Goal: Navigation & Orientation: Find specific page/section

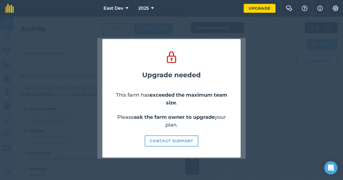
click at [194, 119] on strong "ask the farm owner to upgrade" at bounding box center [174, 117] width 81 height 6
click at [270, 39] on div "Upgrade needed This farm has exceeded the maximum team size . Please ask the fa…" at bounding box center [171, 98] width 343 height 163
click at [177, 58] on icon at bounding box center [171, 57] width 13 height 14
click at [157, 142] on button "Contact support" at bounding box center [172, 140] width 54 height 11
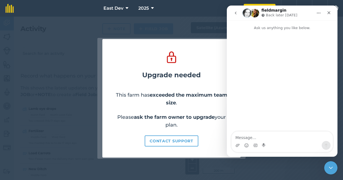
click at [237, 13] on icon "go back" at bounding box center [236, 13] width 4 height 4
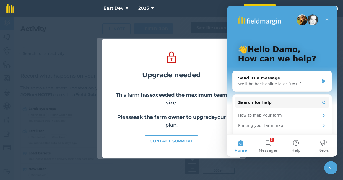
click at [214, 18] on div "Upgrade needed This farm has exceeded the maximum team size . Please ask the fa…" at bounding box center [171, 98] width 343 height 163
click at [330, 20] on div "Close" at bounding box center [327, 19] width 10 height 10
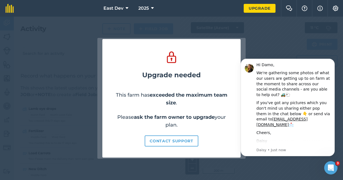
click at [264, 66] on div "Hi Damo," at bounding box center [294, 65] width 74 height 6
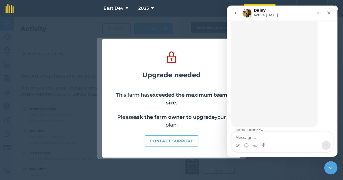
scroll to position [122, 0]
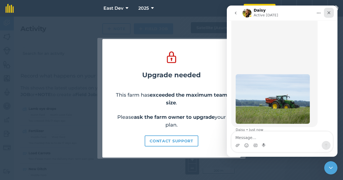
click at [330, 13] on icon "Close" at bounding box center [329, 12] width 3 height 3
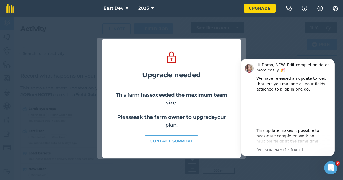
scroll to position [0, 0]
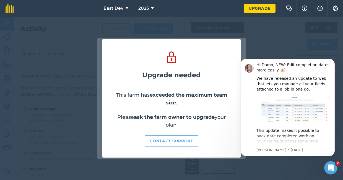
click at [57, 54] on div "Upgrade needed This farm has exceeded the maximum team size . Please ask the fa…" at bounding box center [171, 98] width 343 height 163
click at [332, 60] on icon "Dismiss notification" at bounding box center [333, 60] width 3 height 3
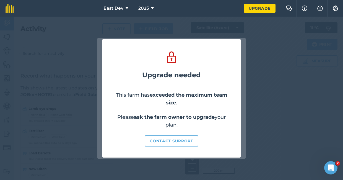
click at [146, 5] on button "2025" at bounding box center [146, 8] width 20 height 17
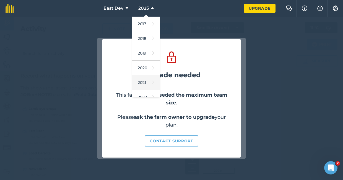
click at [141, 88] on link "2021" at bounding box center [146, 82] width 28 height 15
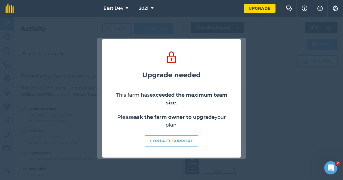
click at [126, 9] on icon at bounding box center [127, 8] width 3 height 7
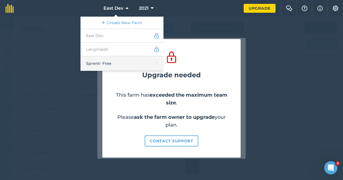
click at [110, 63] on link "Sprent - Free" at bounding box center [122, 63] width 83 height 15
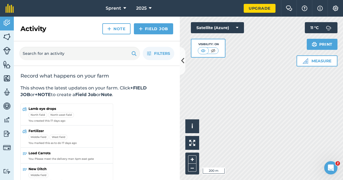
click at [180, 57] on button at bounding box center [183, 61] width 6 height 28
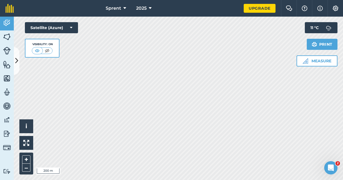
click at [74, 29] on button "Satellite (Azure)" at bounding box center [51, 27] width 53 height 11
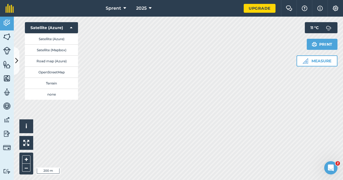
click at [57, 86] on button "Terrain" at bounding box center [51, 83] width 53 height 11
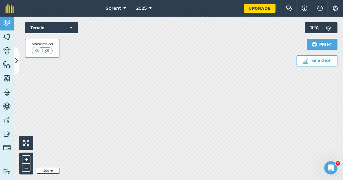
click at [45, 51] on img at bounding box center [47, 51] width 7 height 6
click at [32, 53] on div "Visibility: Off" at bounding box center [43, 48] width 22 height 12
click at [39, 49] on img at bounding box center [37, 51] width 7 height 6
click at [61, 30] on button "Terrain" at bounding box center [51, 27] width 53 height 11
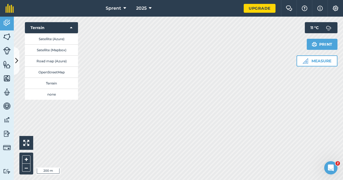
click at [55, 69] on button "OpenStreetMap" at bounding box center [51, 71] width 53 height 11
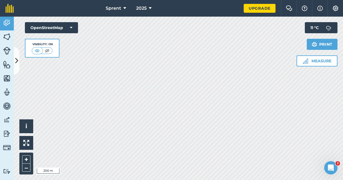
click at [72, 31] on button "OpenStreetMap" at bounding box center [51, 27] width 53 height 11
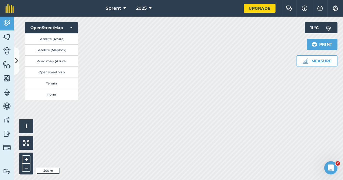
click at [60, 65] on button "Road map (Azure)" at bounding box center [51, 60] width 53 height 11
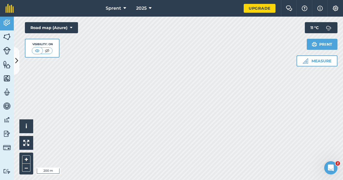
click at [70, 29] on icon at bounding box center [71, 28] width 2 height 6
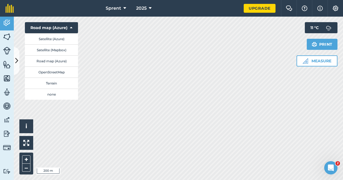
click at [57, 51] on button "Satellite (Mapbox)" at bounding box center [51, 49] width 53 height 11
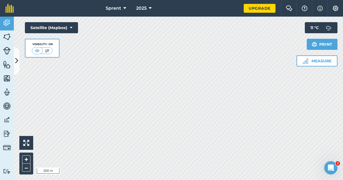
click at [66, 30] on button "Satellite (Mapbox)" at bounding box center [51, 27] width 53 height 11
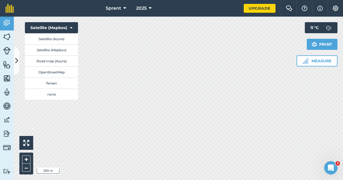
click at [63, 39] on button "Satellite (Azure)" at bounding box center [51, 38] width 53 height 11
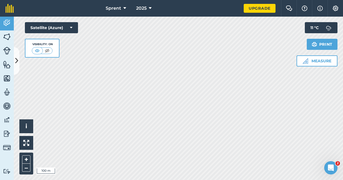
click at [6, 120] on img at bounding box center [7, 120] width 8 height 8
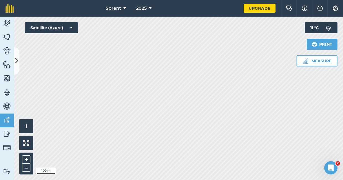
click at [14, 59] on button at bounding box center [17, 61] width 6 height 28
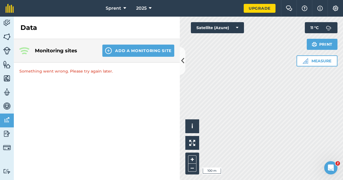
click at [5, 51] on img at bounding box center [7, 51] width 8 height 8
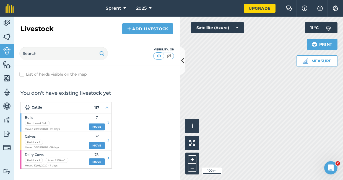
click at [8, 38] on img at bounding box center [7, 37] width 8 height 8
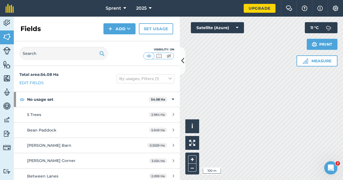
click at [181, 52] on button at bounding box center [183, 61] width 6 height 28
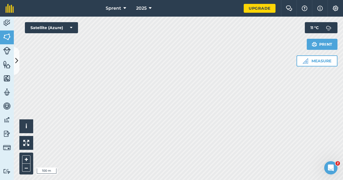
click at [150, 9] on icon at bounding box center [150, 8] width 3 height 7
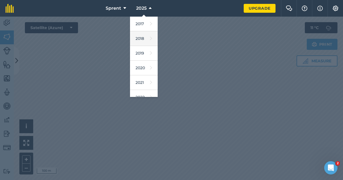
click at [141, 35] on link "2018" at bounding box center [144, 38] width 28 height 15
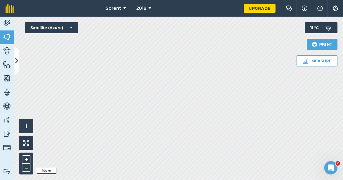
click at [148, 10] on button "2018" at bounding box center [143, 8] width 19 height 17
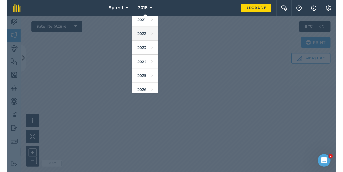
scroll to position [62, 0]
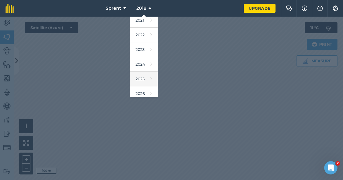
click at [141, 78] on link "2025" at bounding box center [144, 79] width 28 height 15
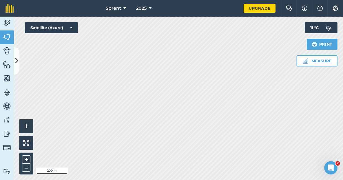
click at [165, 10] on div "Sprent 2025 Upgrade Farm Chat Help Info Settings Map printing is not available …" at bounding box center [171, 90] width 343 height 180
click at [132, 14] on div "Sprent 2025 Upgrade Farm Chat Help Info Settings Map printing is not available …" at bounding box center [171, 90] width 343 height 180
click at [134, 180] on html "Sprent 2025 Upgrade Farm Chat Help Info Settings Map printing is not available …" at bounding box center [171, 90] width 343 height 180
click at [126, 180] on html "Sprent 2025 Upgrade Farm Chat Help Info Settings Map printing is not available …" at bounding box center [171, 90] width 343 height 180
click at [131, 180] on html "Sprent 2025 Upgrade Farm Chat Help Info Settings Map printing is not available …" at bounding box center [171, 90] width 343 height 180
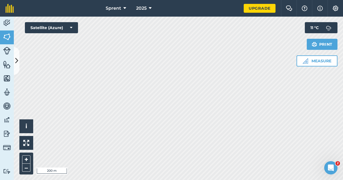
click at [134, 180] on html "Sprent 2025 Upgrade Farm Chat Help Info Settings Map printing is not available …" at bounding box center [171, 90] width 343 height 180
click at [128, 180] on html "Sprent 2025 Upgrade Farm Chat Help Info Settings Map printing is not available …" at bounding box center [171, 90] width 343 height 180
